Goal: Information Seeking & Learning: Learn about a topic

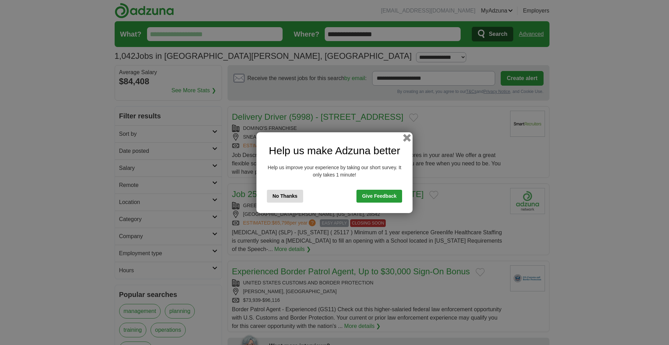
click at [408, 138] on button "button" at bounding box center [407, 138] width 8 height 8
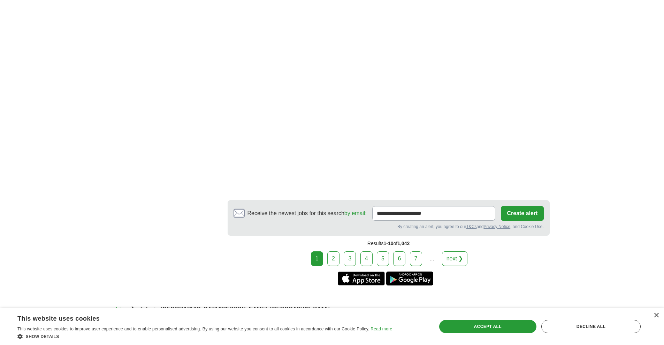
scroll to position [1150, 0]
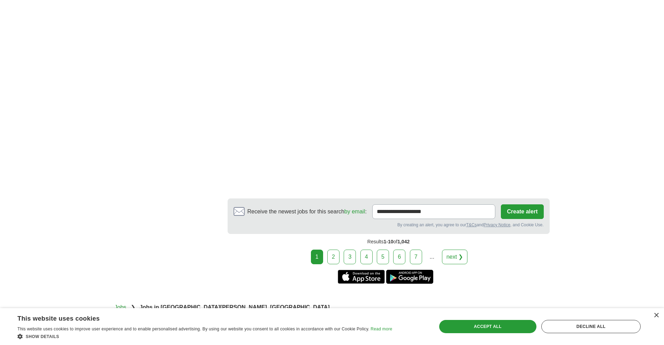
click at [333, 258] on link "2" at bounding box center [333, 257] width 12 height 15
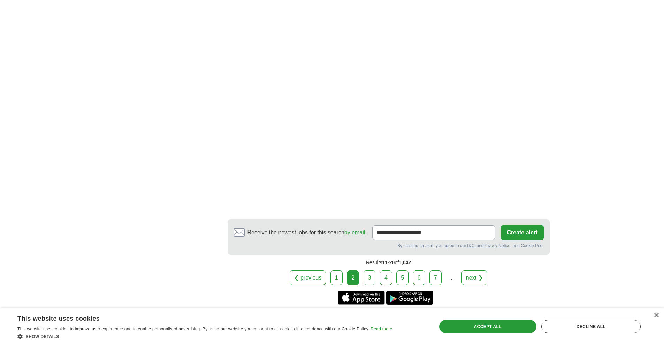
scroll to position [1115, 0]
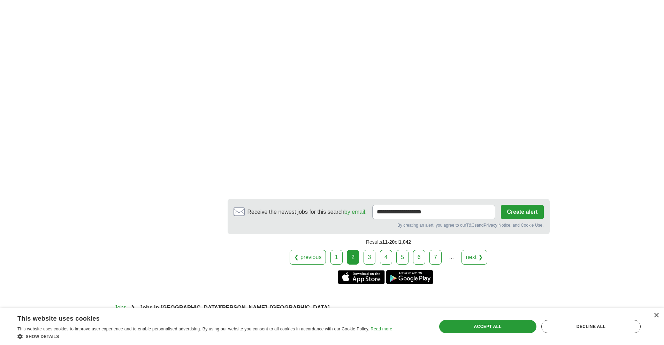
click at [370, 260] on link "3" at bounding box center [370, 257] width 12 height 15
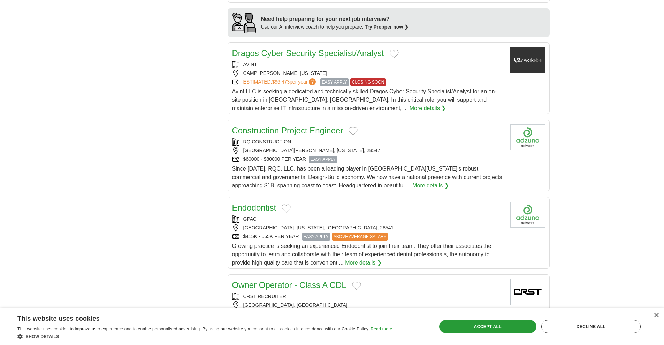
scroll to position [627, 0]
